Goal: Information Seeking & Learning: Learn about a topic

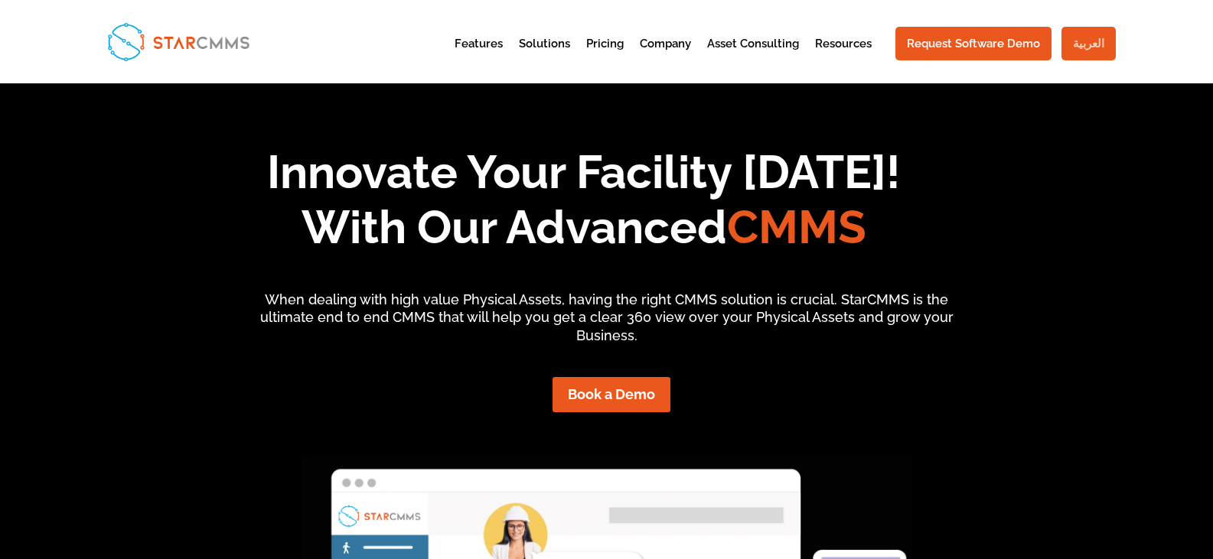
click at [1106, 44] on link "العربية" at bounding box center [1088, 44] width 54 height 34
click at [1103, 52] on link "العربية" at bounding box center [1088, 44] width 54 height 34
click at [64, 152] on h1 "Innovate Your Facility Today! With Our Advanced CMMS" at bounding box center [584, 204] width 1062 height 118
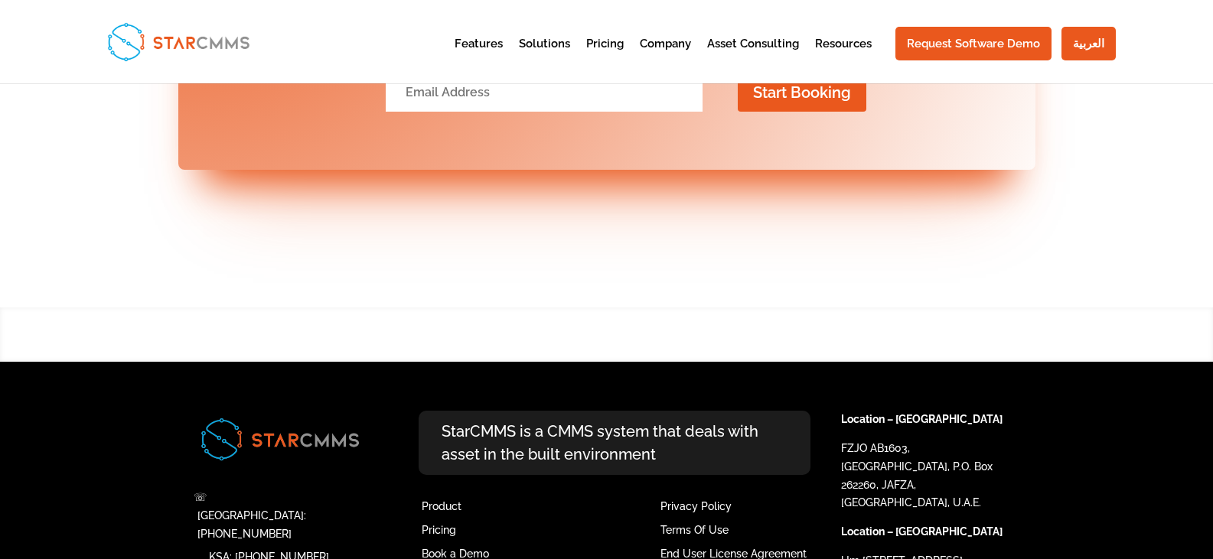
scroll to position [6022, 0]
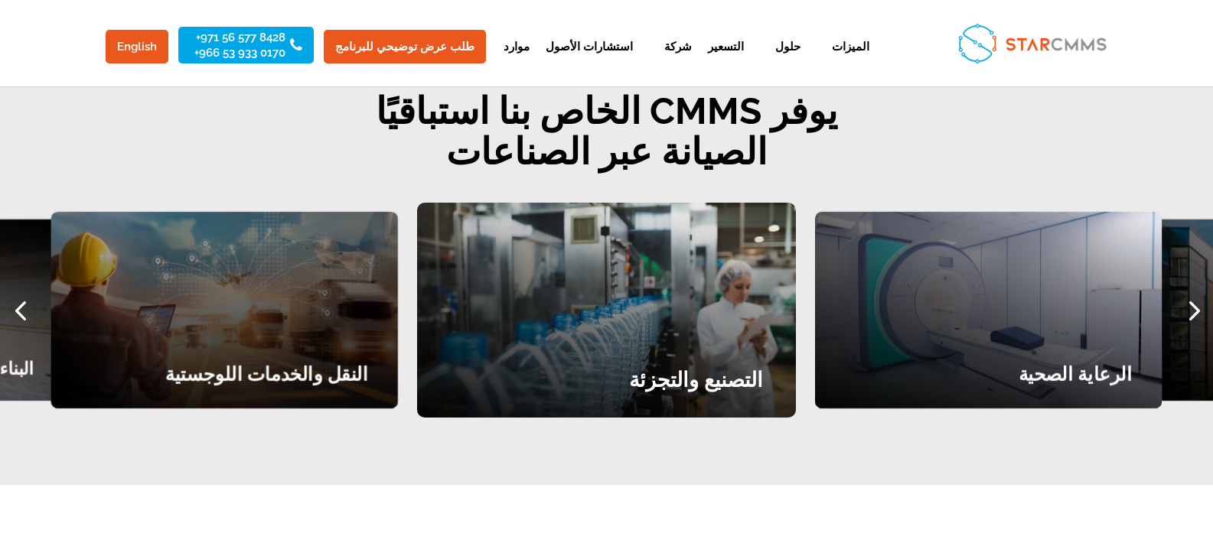
scroll to position [1913, 0]
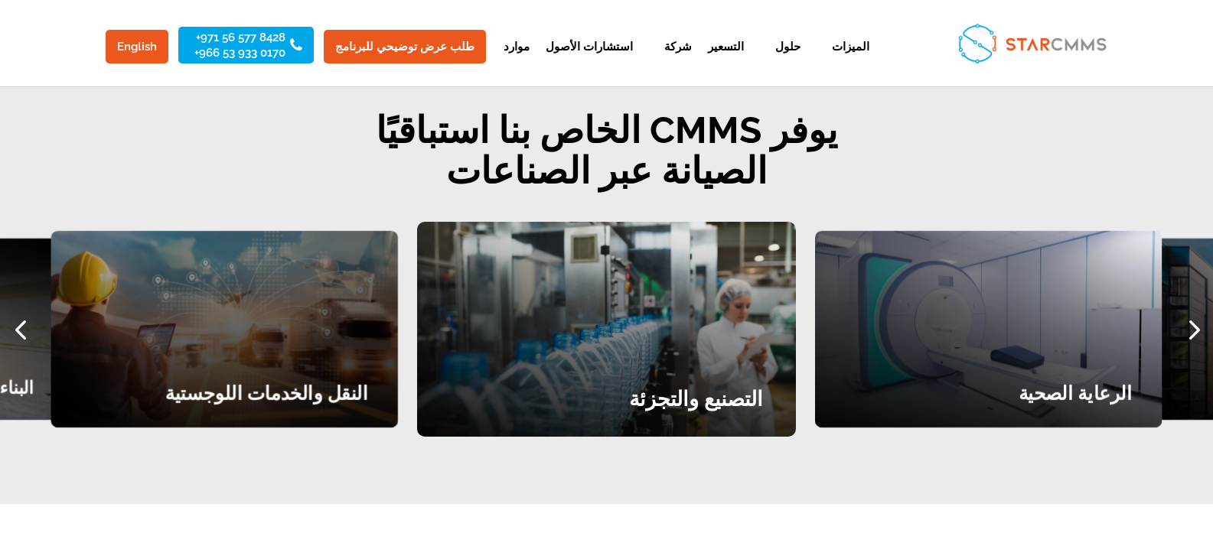
click at [24, 309] on div "Previous slide" at bounding box center [20, 329] width 41 height 41
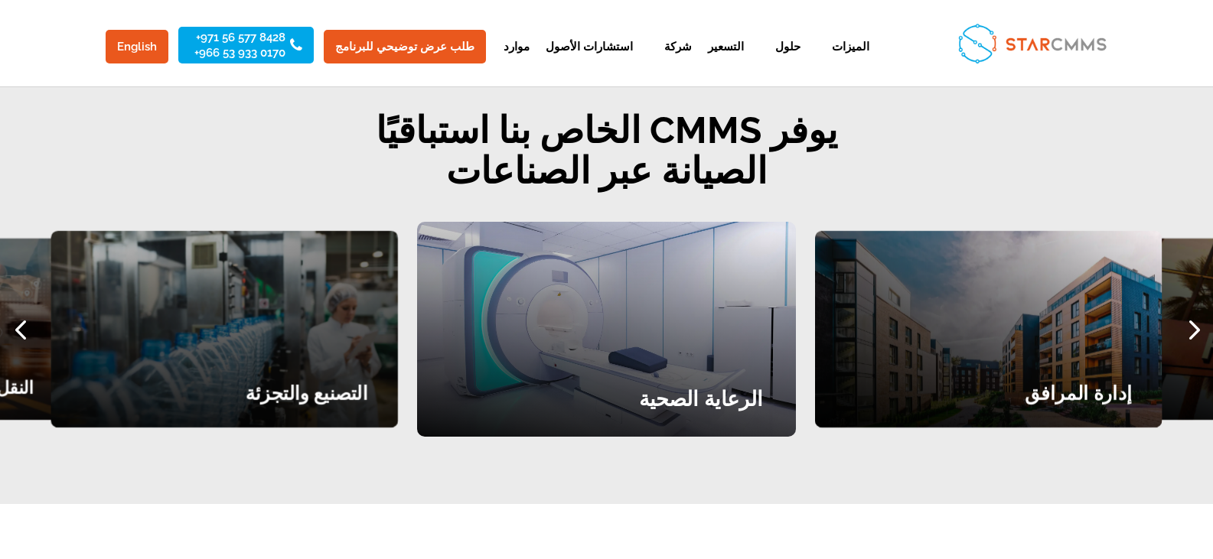
click at [24, 309] on div "Previous slide" at bounding box center [20, 329] width 41 height 41
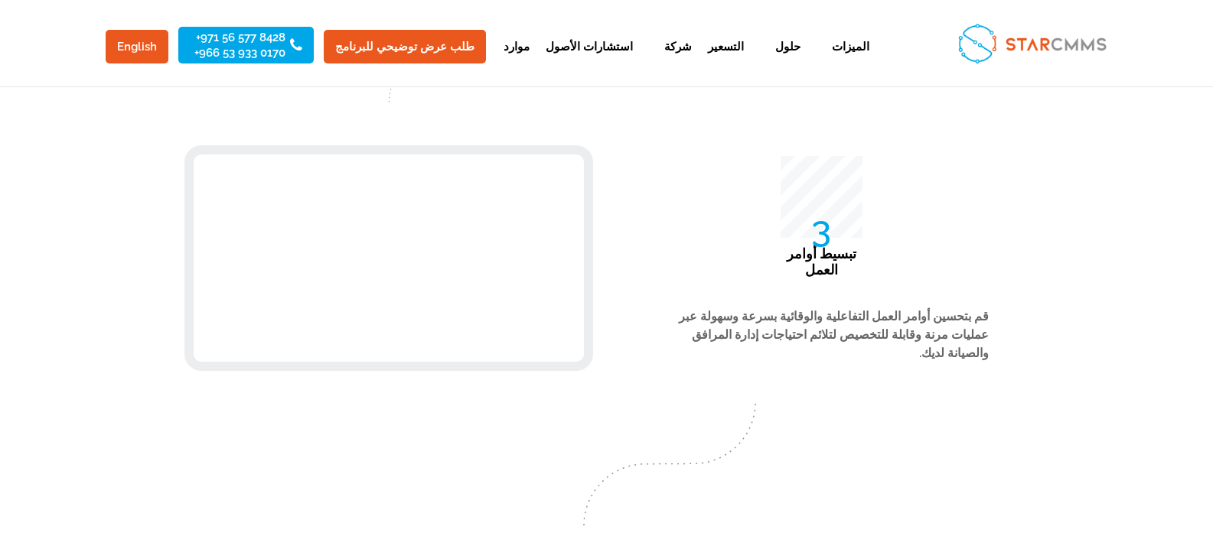
scroll to position [3749, 0]
